Goal: Find specific fact: Find specific fact

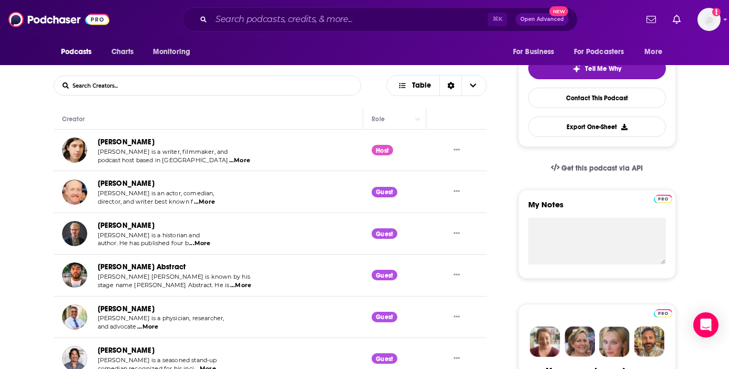
scroll to position [276, 0]
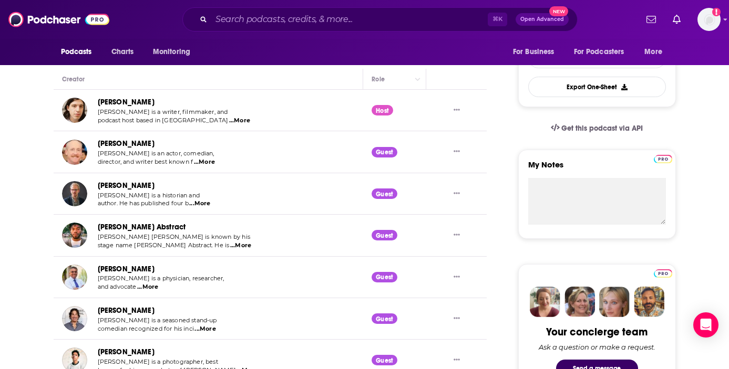
click at [229, 120] on span "...More" at bounding box center [239, 121] width 21 height 8
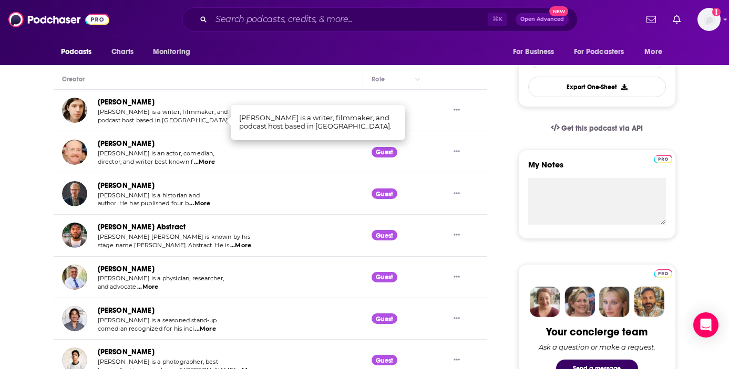
scroll to position [375, 0]
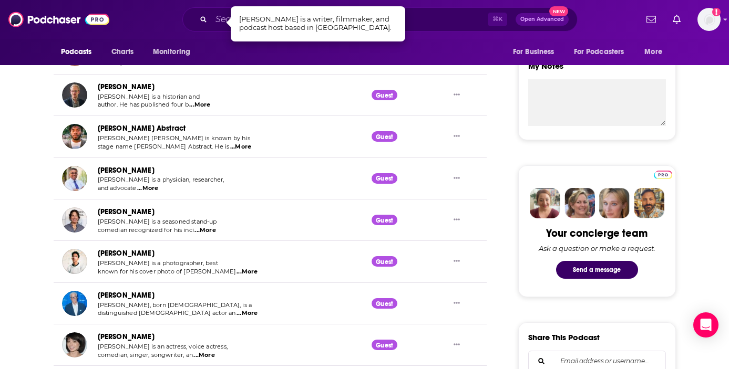
click at [158, 188] on span "...More" at bounding box center [147, 188] width 21 height 8
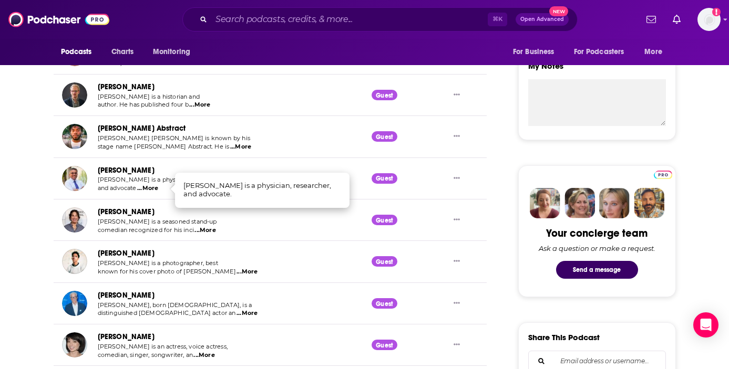
click at [211, 232] on span "...More" at bounding box center [204, 231] width 21 height 8
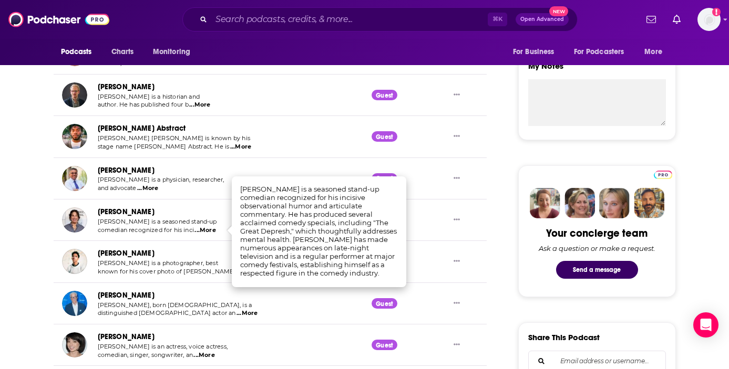
click at [113, 174] on link "[PERSON_NAME]" at bounding box center [126, 170] width 57 height 9
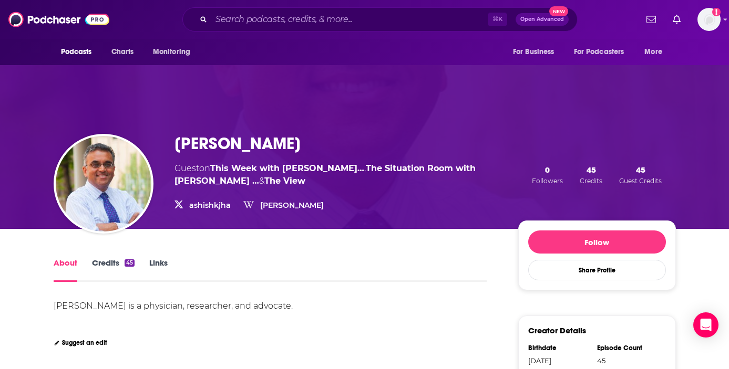
click at [254, 141] on h1 "[PERSON_NAME]" at bounding box center [237, 143] width 126 height 20
copy h1 "[PERSON_NAME]"
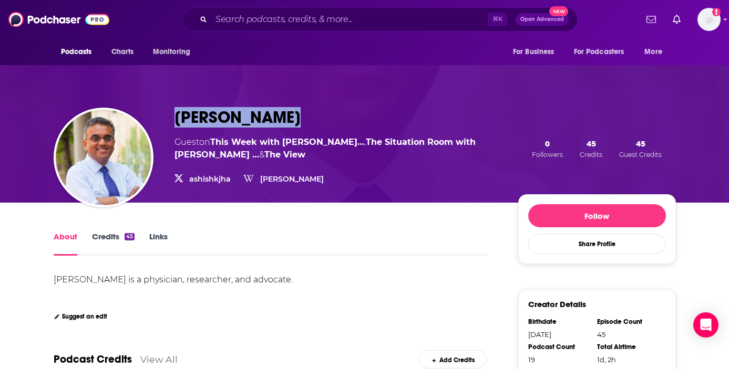
scroll to position [83, 0]
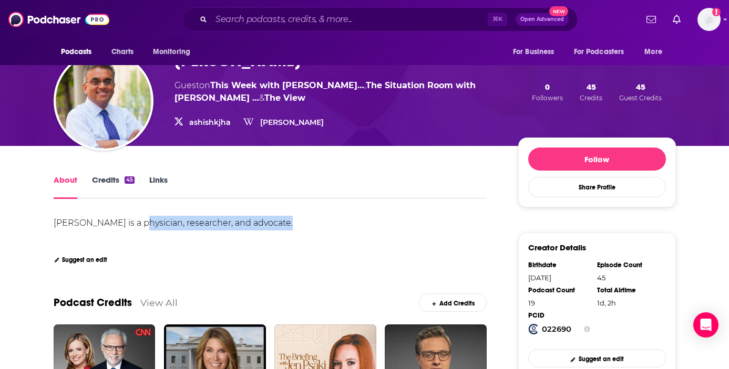
drag, startPoint x: 277, startPoint y: 223, endPoint x: 130, endPoint y: 224, distance: 146.6
click at [130, 224] on div "[PERSON_NAME] is a physician, researcher, and advocate." at bounding box center [173, 223] width 239 height 10
copy div "physician, researcher, and advocate"
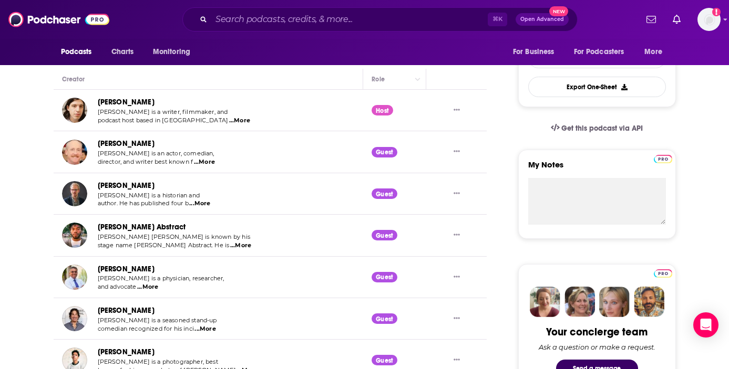
scroll to position [509, 0]
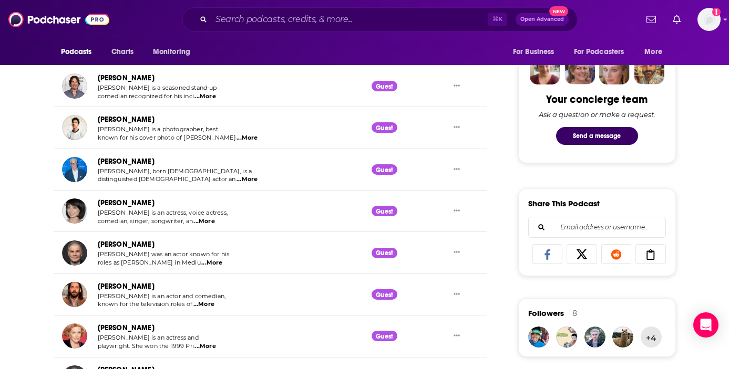
click at [205, 261] on span "...More" at bounding box center [211, 263] width 21 height 8
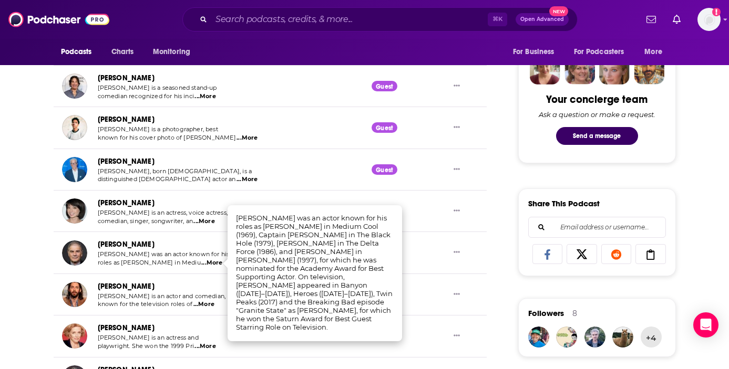
click at [181, 306] on span "known for the television roles of" at bounding box center [145, 304] width 95 height 7
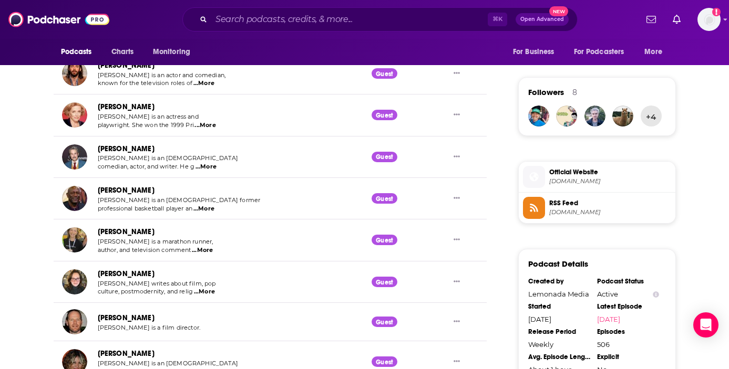
scroll to position [792, 0]
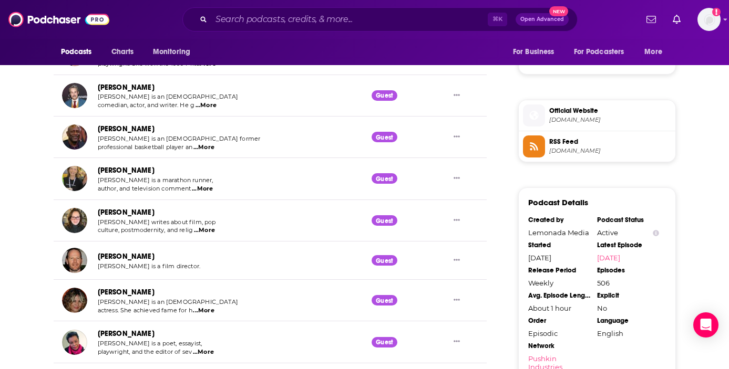
click at [205, 312] on span "...More" at bounding box center [203, 311] width 21 height 8
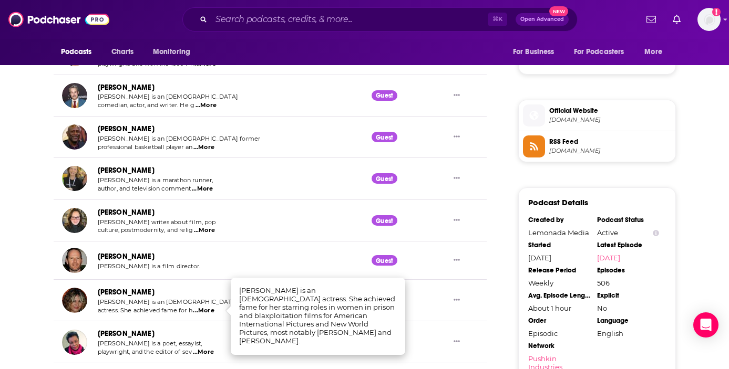
click at [205, 312] on span "...More" at bounding box center [203, 311] width 21 height 8
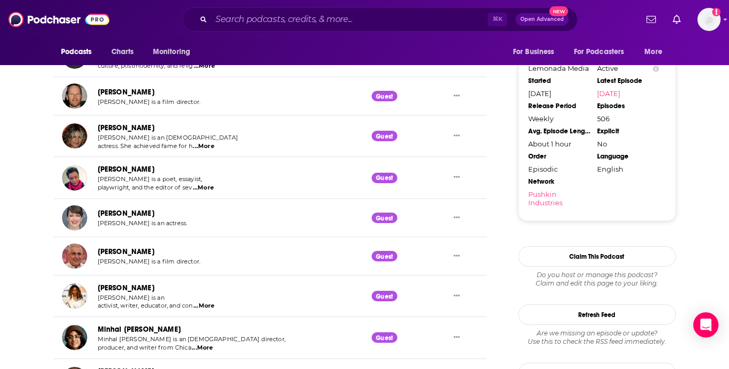
scroll to position [957, 0]
click at [214, 310] on span "...More" at bounding box center [203, 306] width 21 height 8
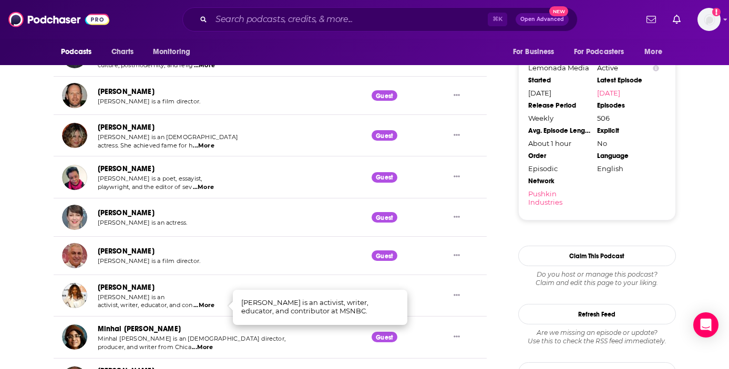
click at [155, 289] on link "[PERSON_NAME]" at bounding box center [126, 287] width 57 height 9
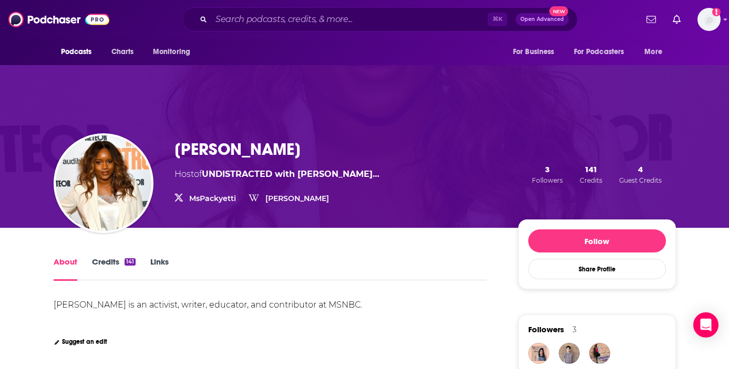
click at [222, 153] on h1 "[PERSON_NAME]" at bounding box center [237, 149] width 126 height 20
copy h1 "[PERSON_NAME]"
drag, startPoint x: 55, startPoint y: 304, endPoint x: 434, endPoint y: 313, distance: 379.0
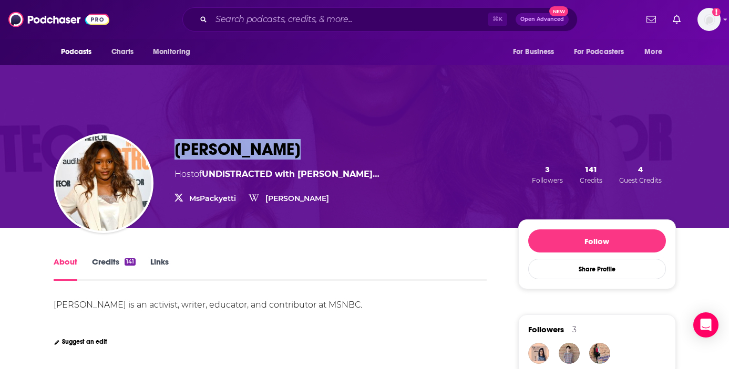
click at [434, 313] on div "[PERSON_NAME] is an activist, writer, educator, and contributor at MSNBC." at bounding box center [271, 305] width 434 height 15
copy div "[PERSON_NAME] is an activist, writer, educator, and contributor at MSNBC."
